Goal: Find specific page/section: Find specific page/section

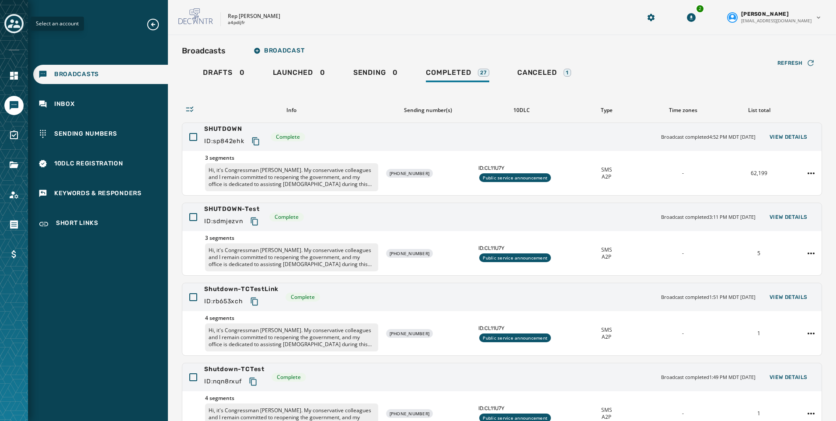
click at [15, 21] on icon "Toggle account select drawer" at bounding box center [14, 23] width 12 height 12
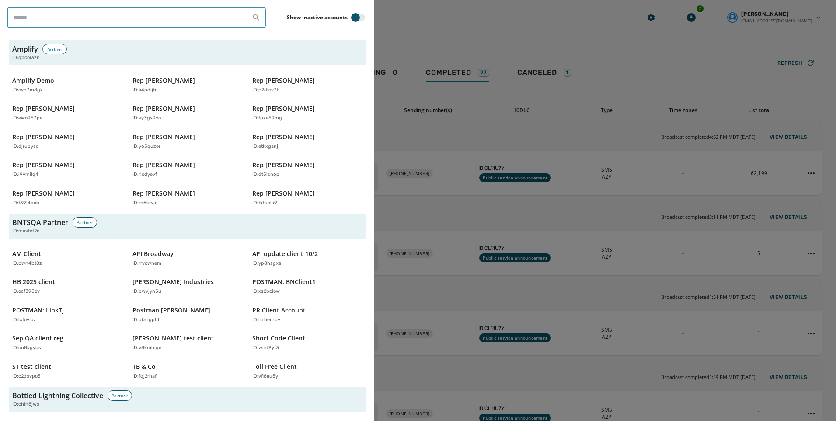
click at [67, 24] on input "search" at bounding box center [136, 17] width 259 height 21
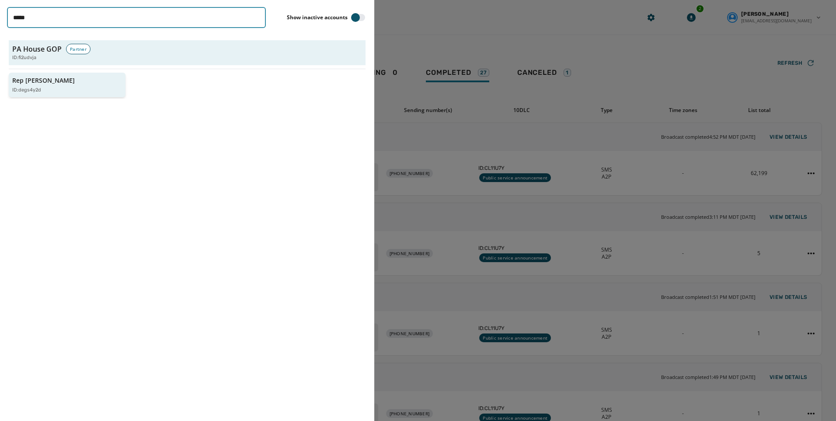
type input "*****"
click at [60, 81] on p "Rep [PERSON_NAME]" at bounding box center [43, 80] width 63 height 9
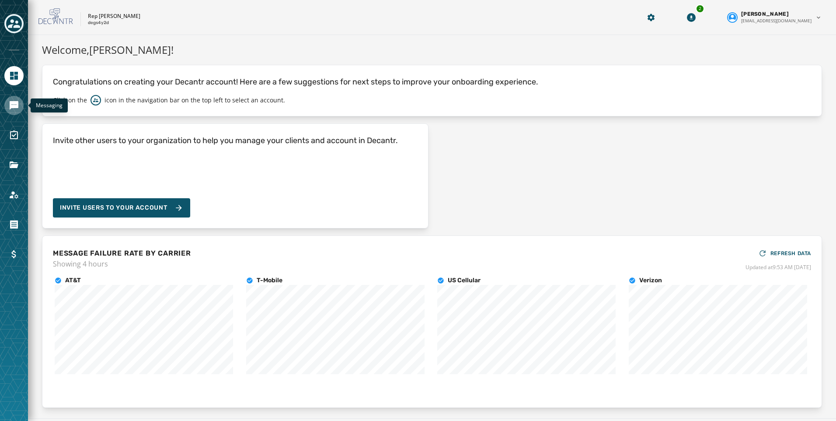
click at [17, 111] on link "Navigate to Messaging" at bounding box center [13, 105] width 19 height 19
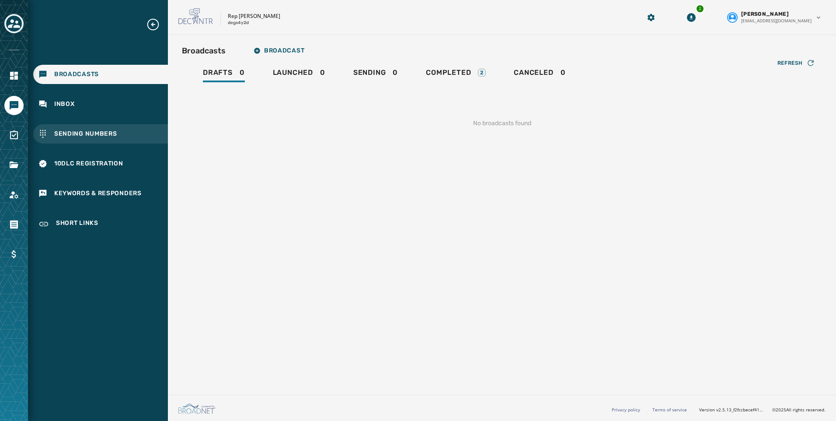
click at [63, 134] on span "Sending Numbers" at bounding box center [85, 133] width 63 height 9
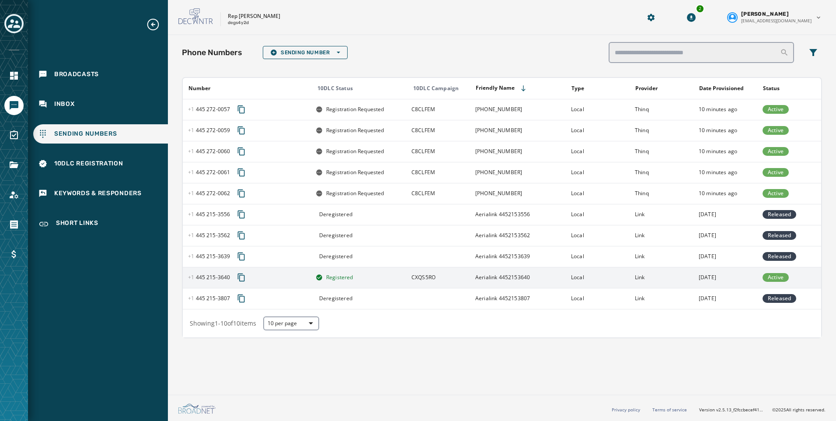
click at [778, 277] on span "Active" at bounding box center [776, 277] width 16 height 7
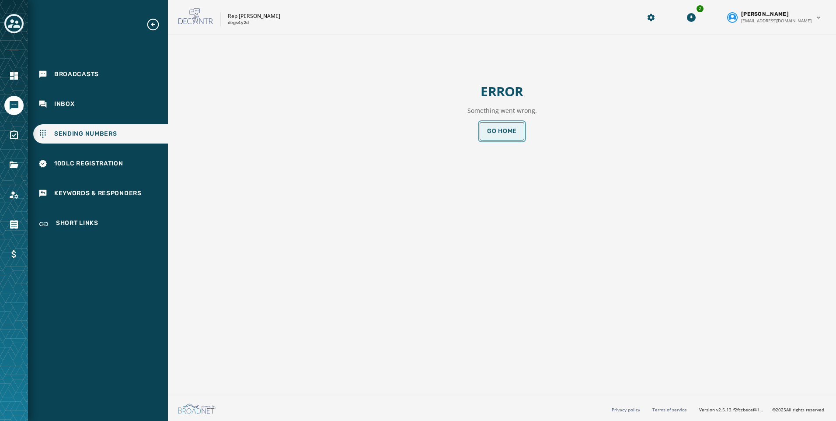
click at [503, 126] on button "Go home" at bounding box center [502, 131] width 45 height 18
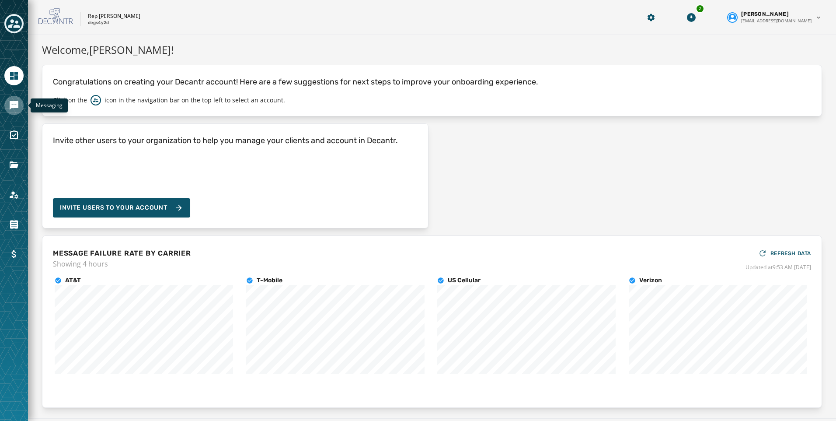
click at [10, 105] on icon "Navigate to Messaging" at bounding box center [14, 105] width 9 height 9
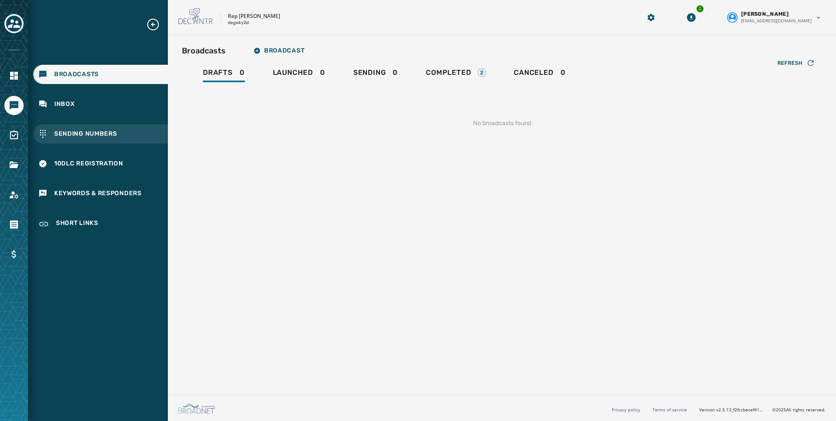
click at [92, 133] on span "Sending Numbers" at bounding box center [85, 133] width 63 height 9
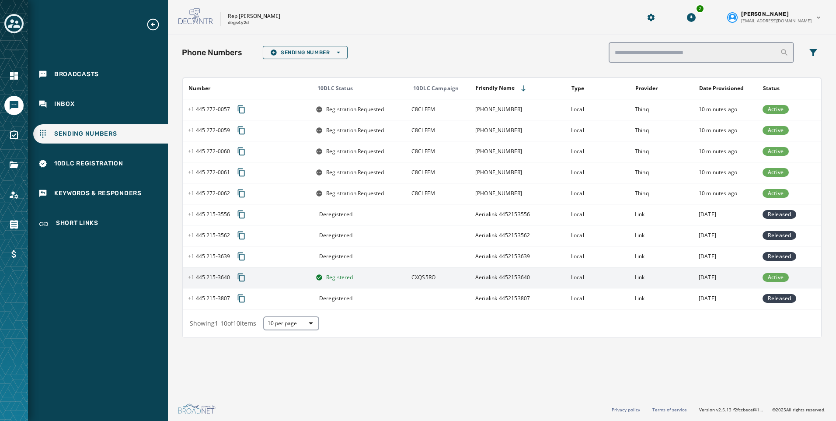
click at [421, 278] on span "CXQS5RO" at bounding box center [423, 276] width 24 height 7
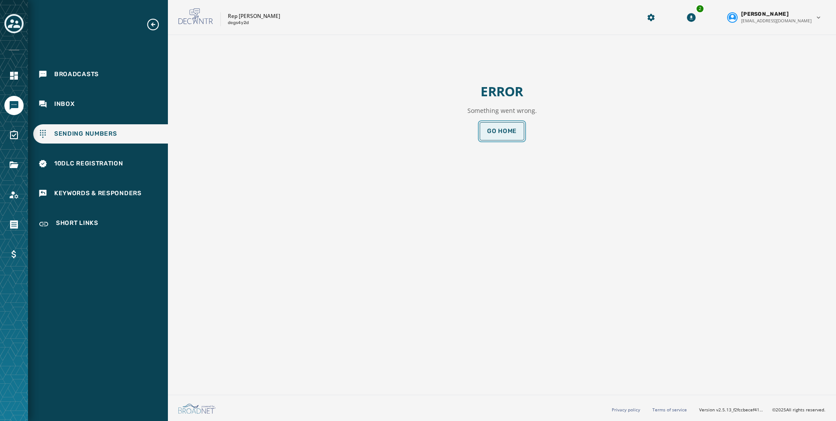
click at [486, 134] on button "Go home" at bounding box center [502, 131] width 45 height 18
